Goal: Transaction & Acquisition: Download file/media

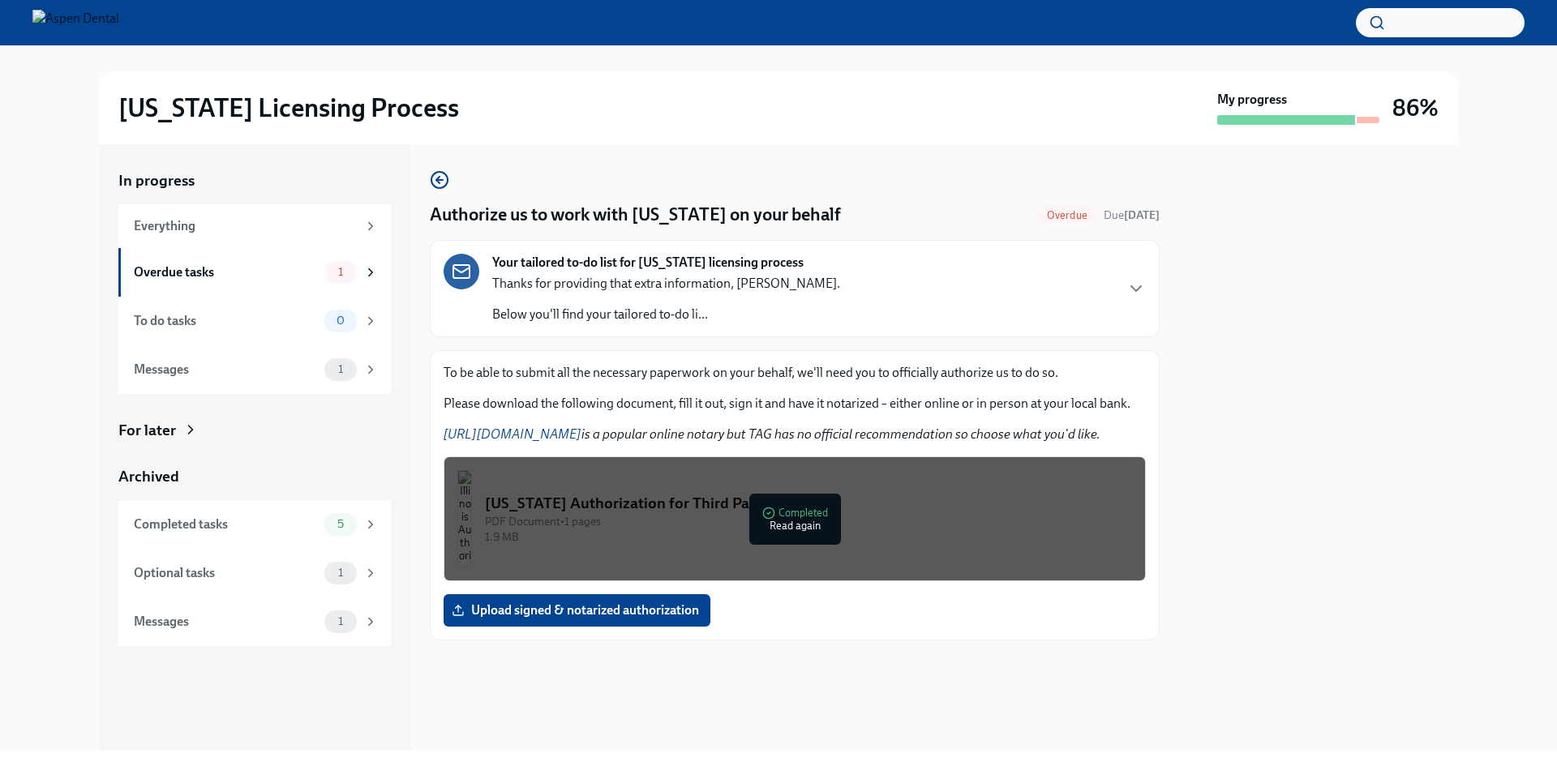
click at [628, 515] on div "PDF Document • 1 pages" at bounding box center [808, 521] width 647 height 15
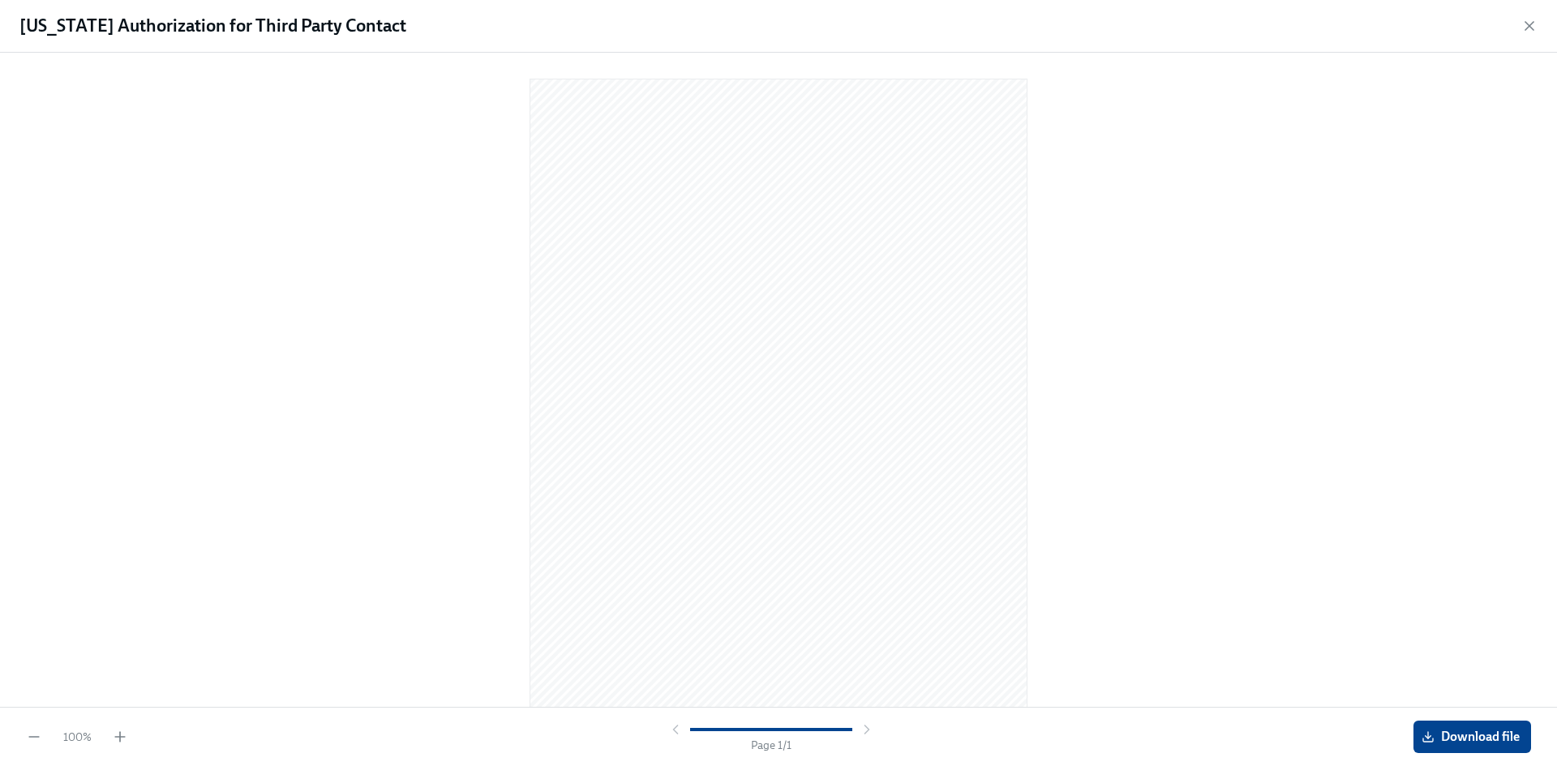
drag, startPoint x: 518, startPoint y: 222, endPoint x: 1226, endPoint y: 358, distance: 720.8
click at [1225, 353] on div at bounding box center [778, 377] width 1505 height 622
click at [1438, 743] on span "Download file" at bounding box center [1471, 737] width 95 height 16
click at [1533, 19] on icon "button" at bounding box center [1529, 26] width 16 height 16
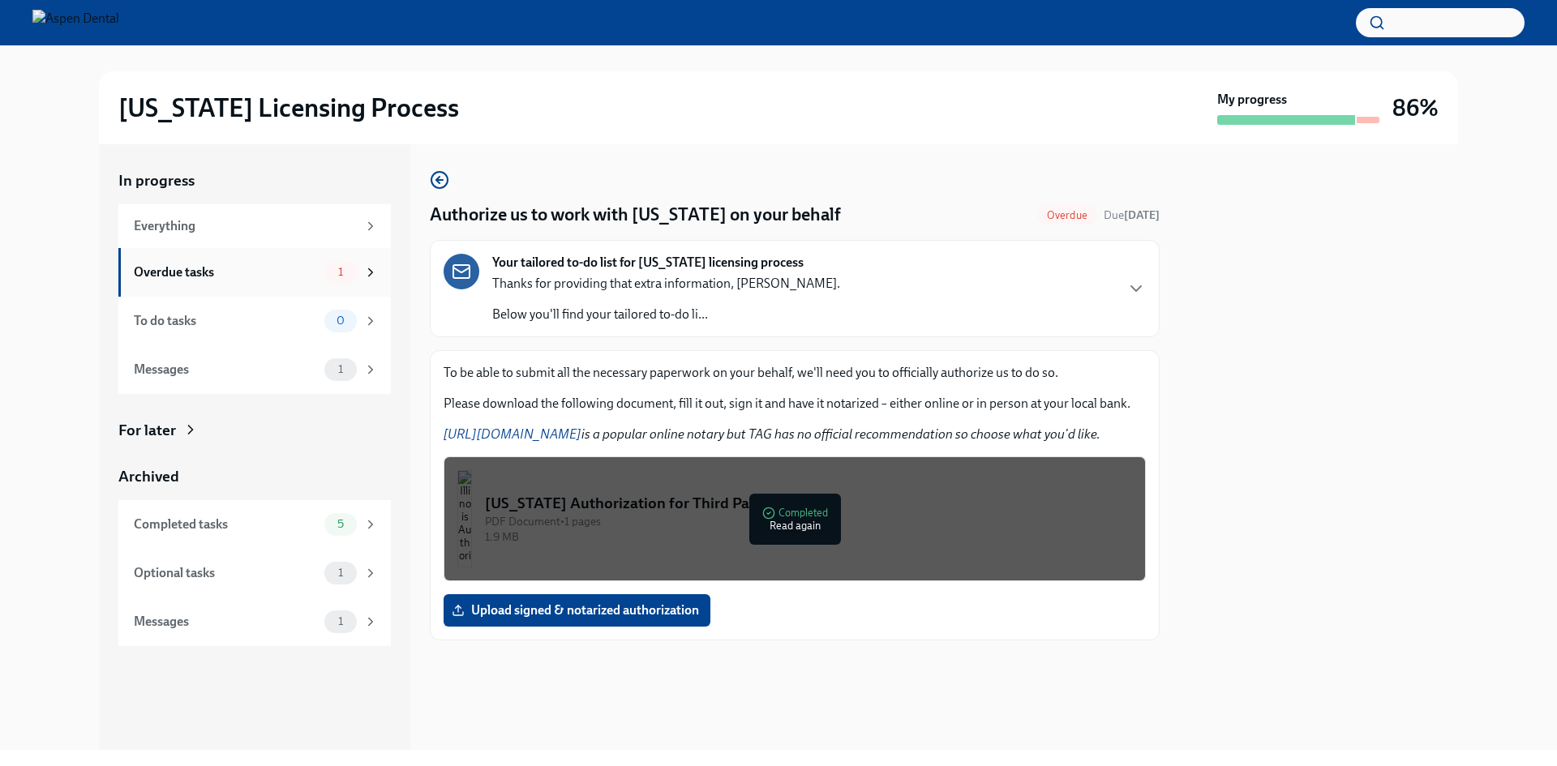
click at [193, 274] on div "Overdue tasks" at bounding box center [226, 272] width 184 height 18
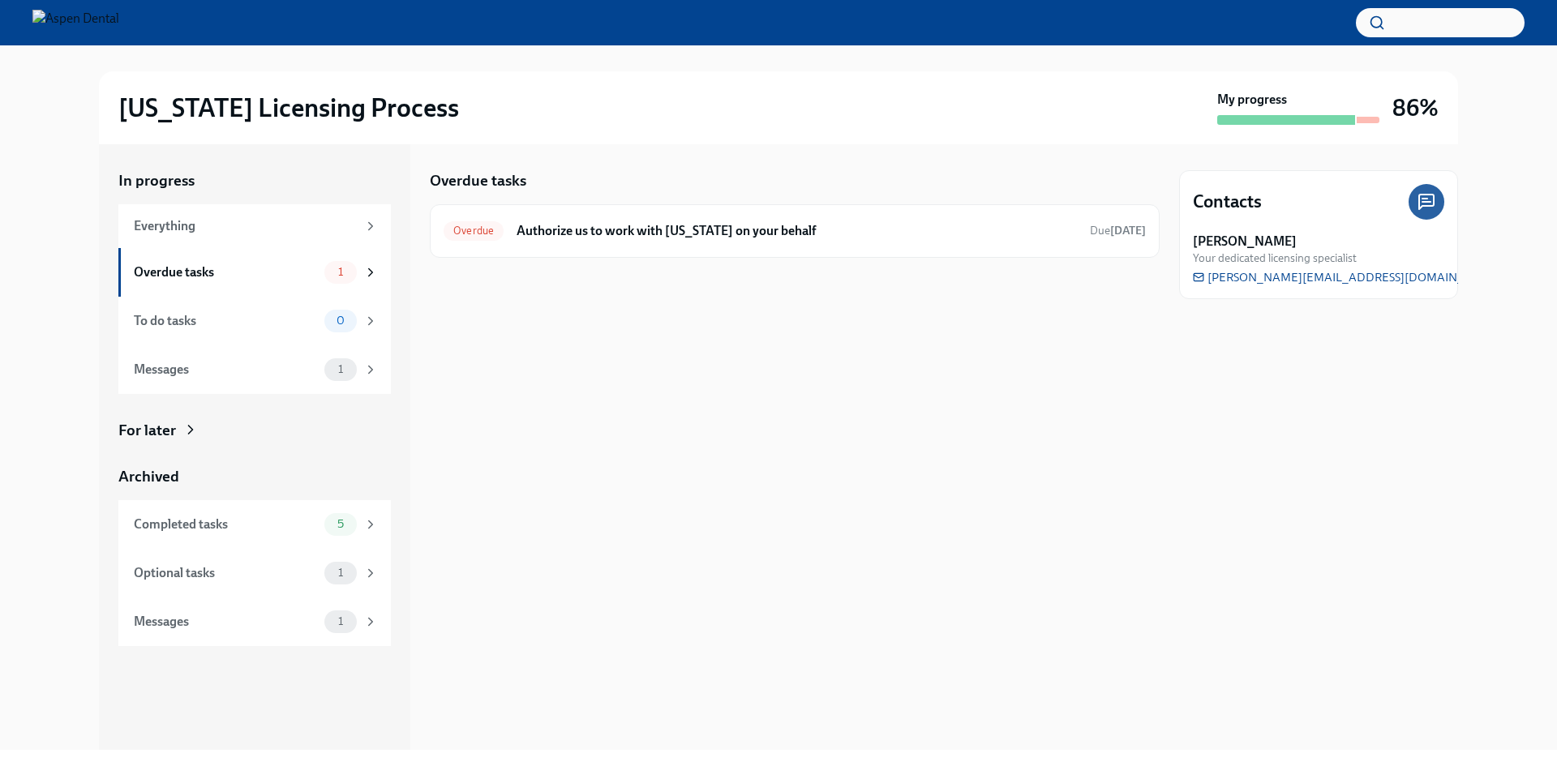
click at [84, 31] on img at bounding box center [75, 23] width 87 height 26
click at [93, 26] on img at bounding box center [75, 23] width 87 height 26
